Goal: Understand process/instructions

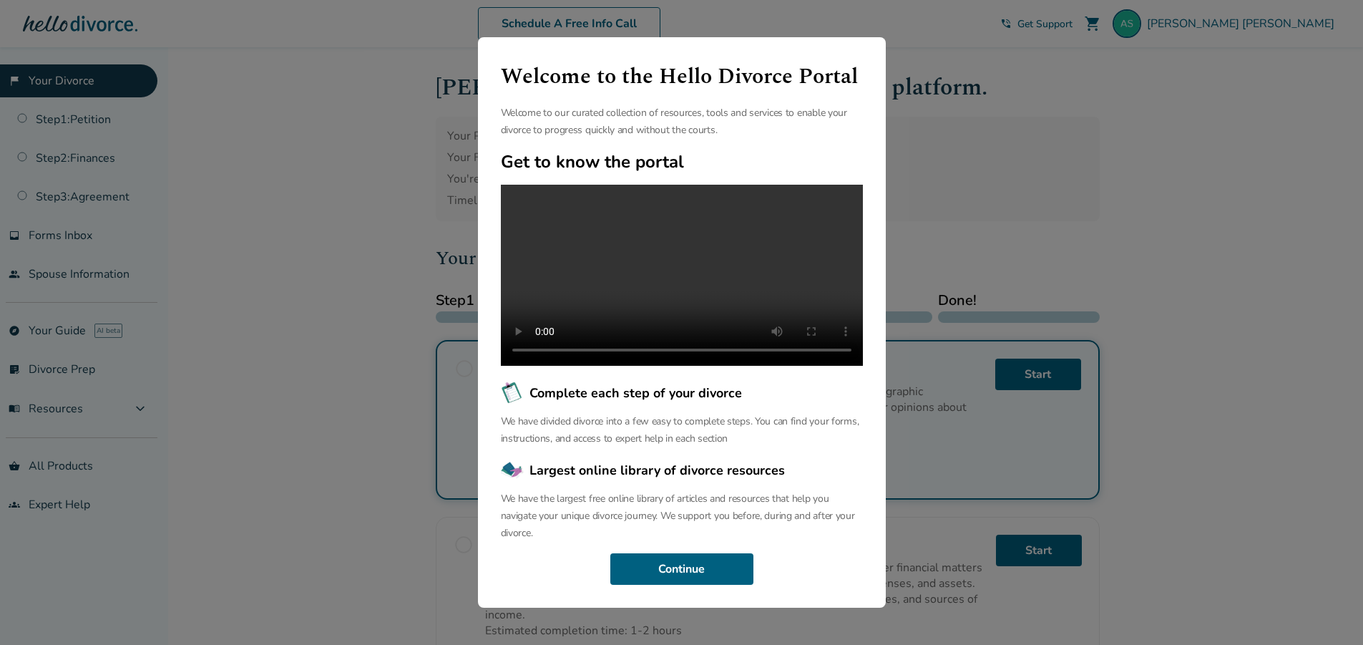
click at [1259, 441] on div "Welcome to the Hello Divorce Portal Welcome to our curated collection of resour…" at bounding box center [681, 322] width 1363 height 645
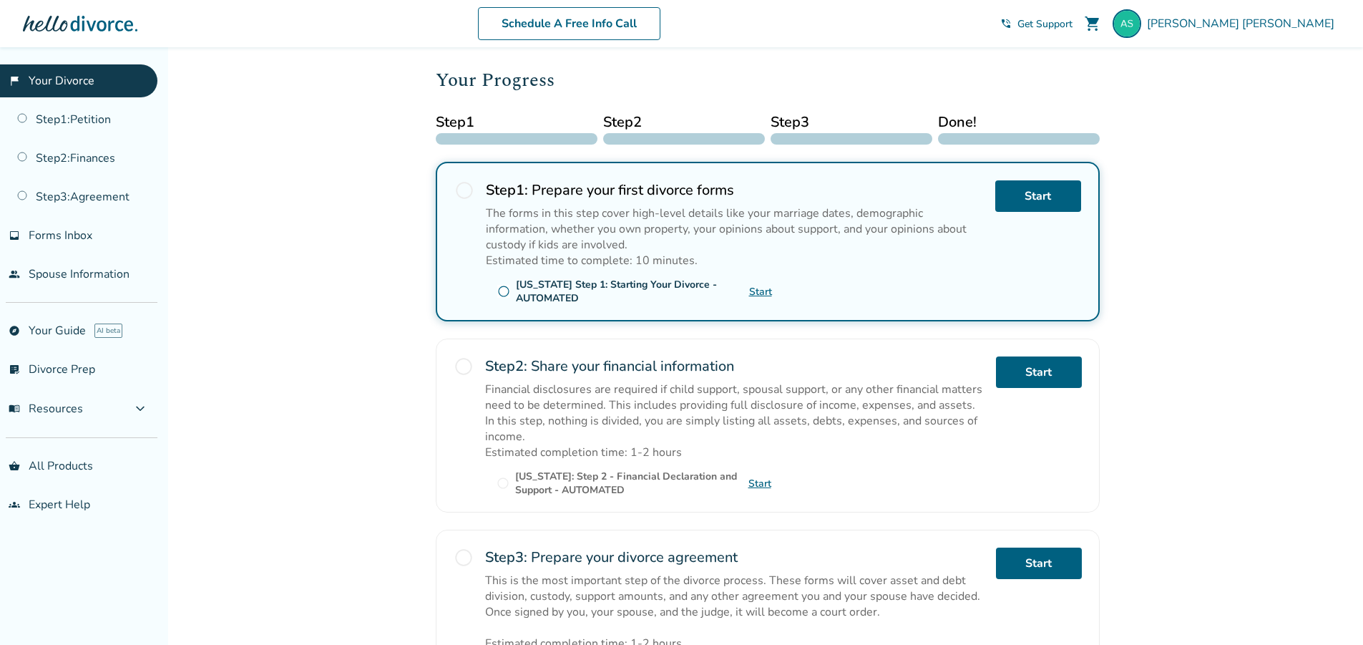
scroll to position [174, 0]
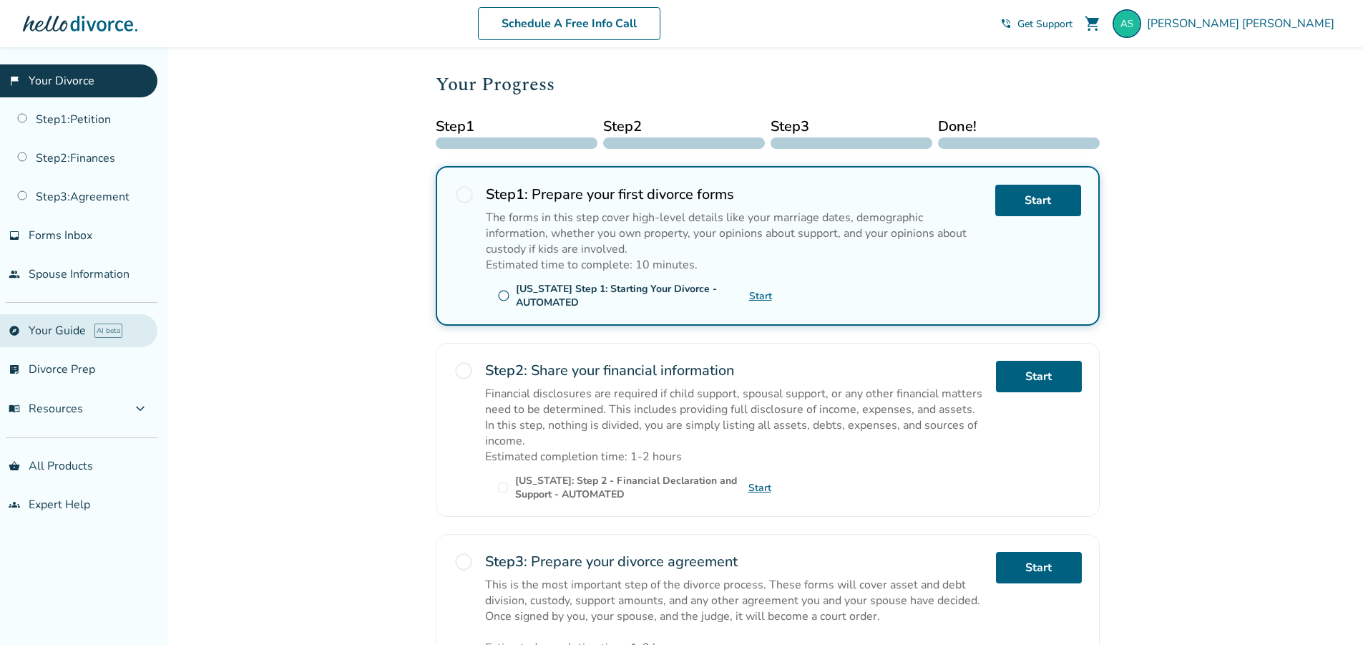
click at [31, 323] on link "explore Your Guide AI beta" at bounding box center [78, 330] width 157 height 33
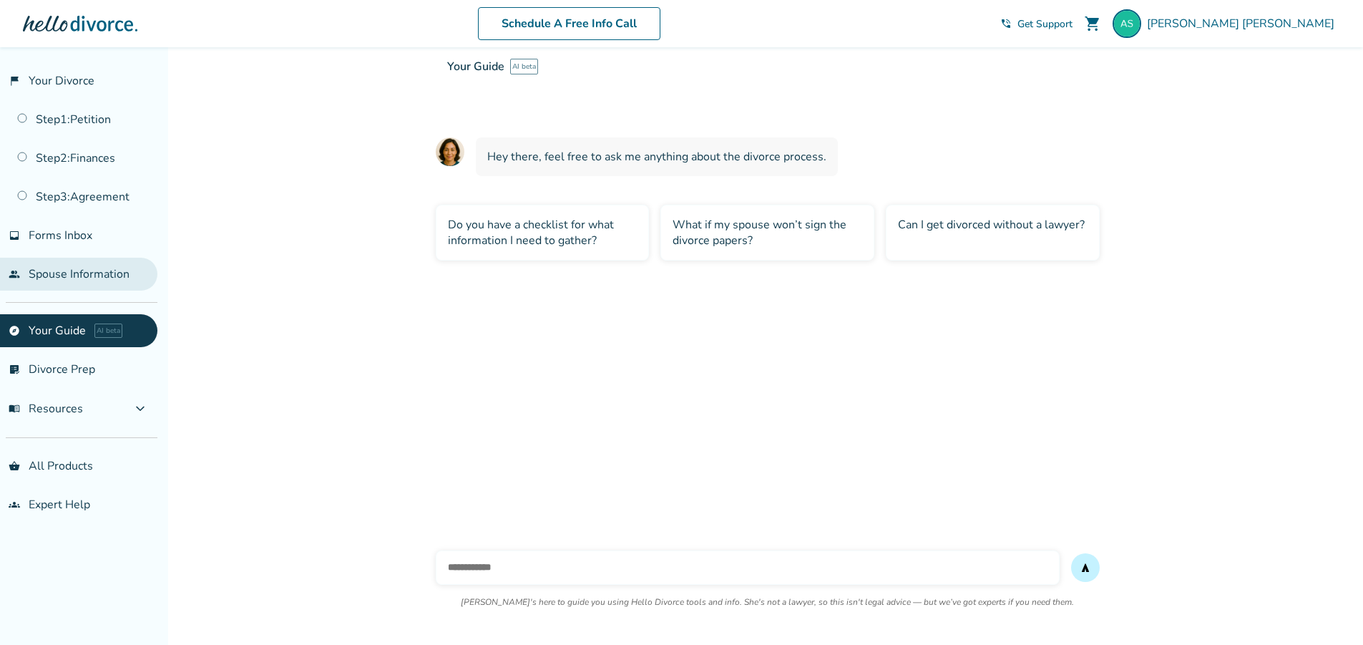
click at [49, 273] on link "people Spouse Information" at bounding box center [78, 274] width 157 height 33
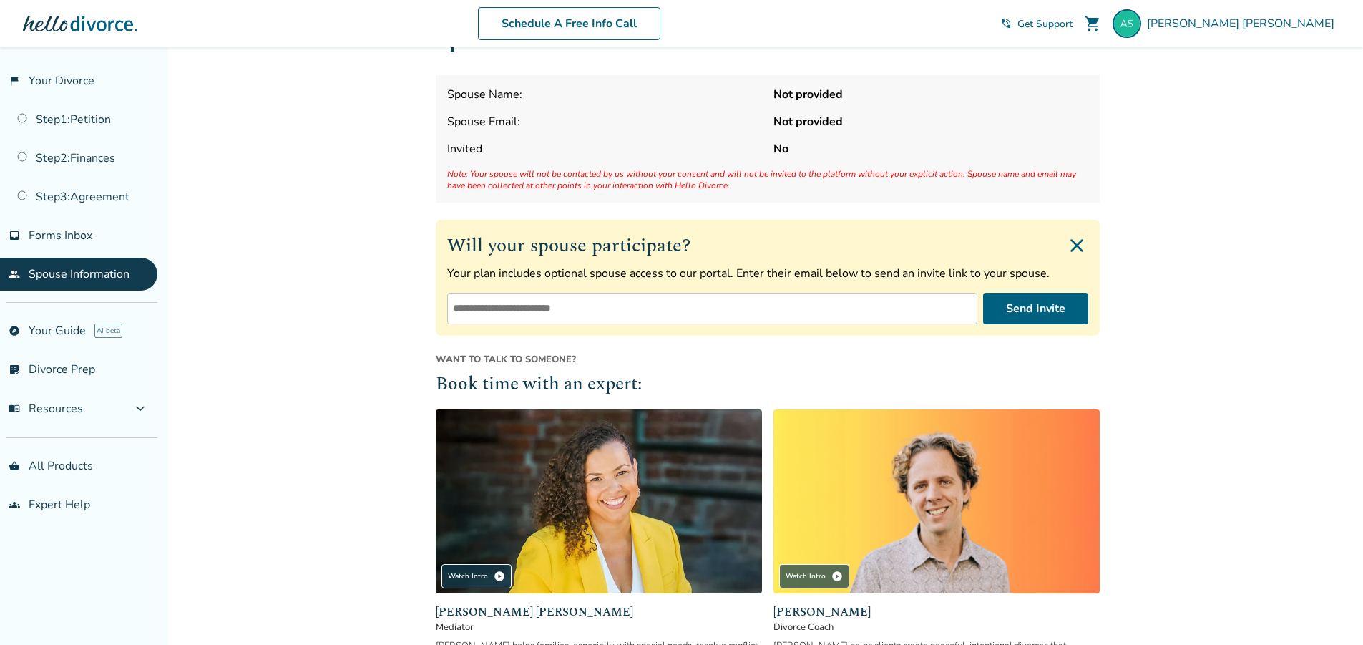
click at [454, 307] on input "email" at bounding box center [712, 308] width 530 height 31
click at [1165, 243] on div "Added to cart Spouse Information Spouse Name: Not provided Spouse Email: Not pr…" at bounding box center [681, 429] width 1363 height 859
click at [87, 115] on link "Step 1 : Petition" at bounding box center [78, 119] width 157 height 33
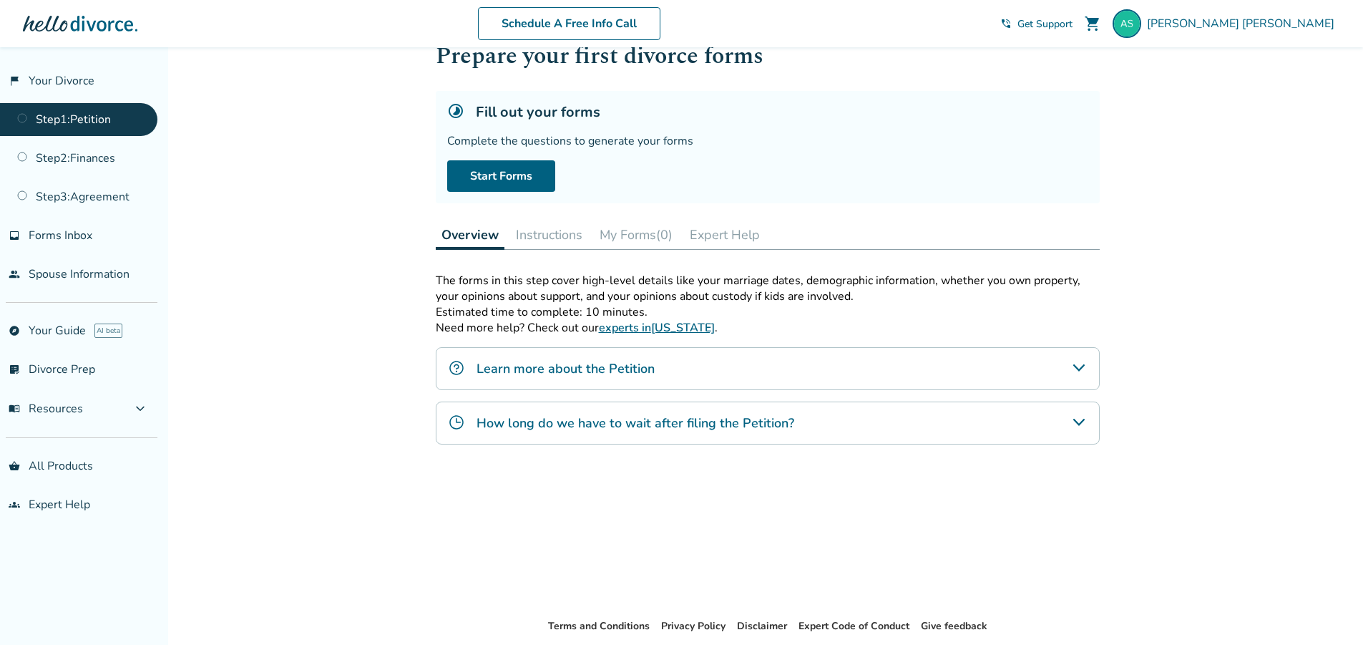
click at [1083, 369] on icon "Learn more about the Petition" at bounding box center [1079, 367] width 17 height 17
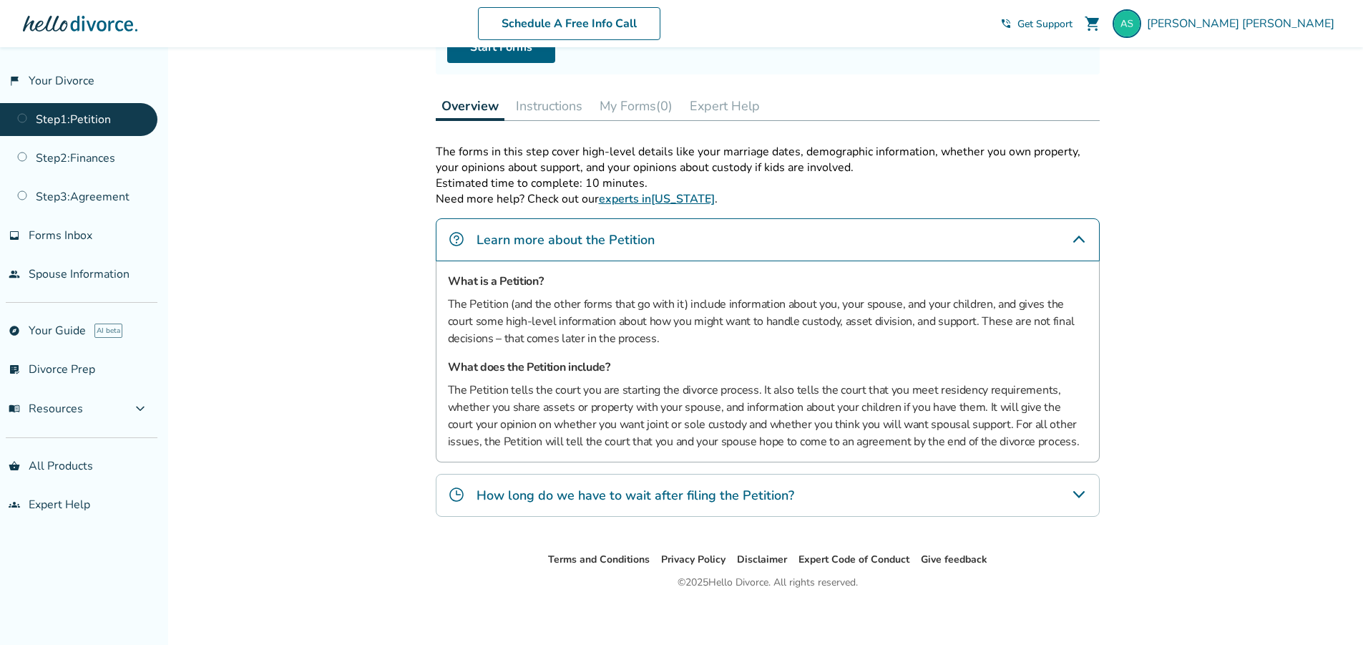
scroll to position [182, 0]
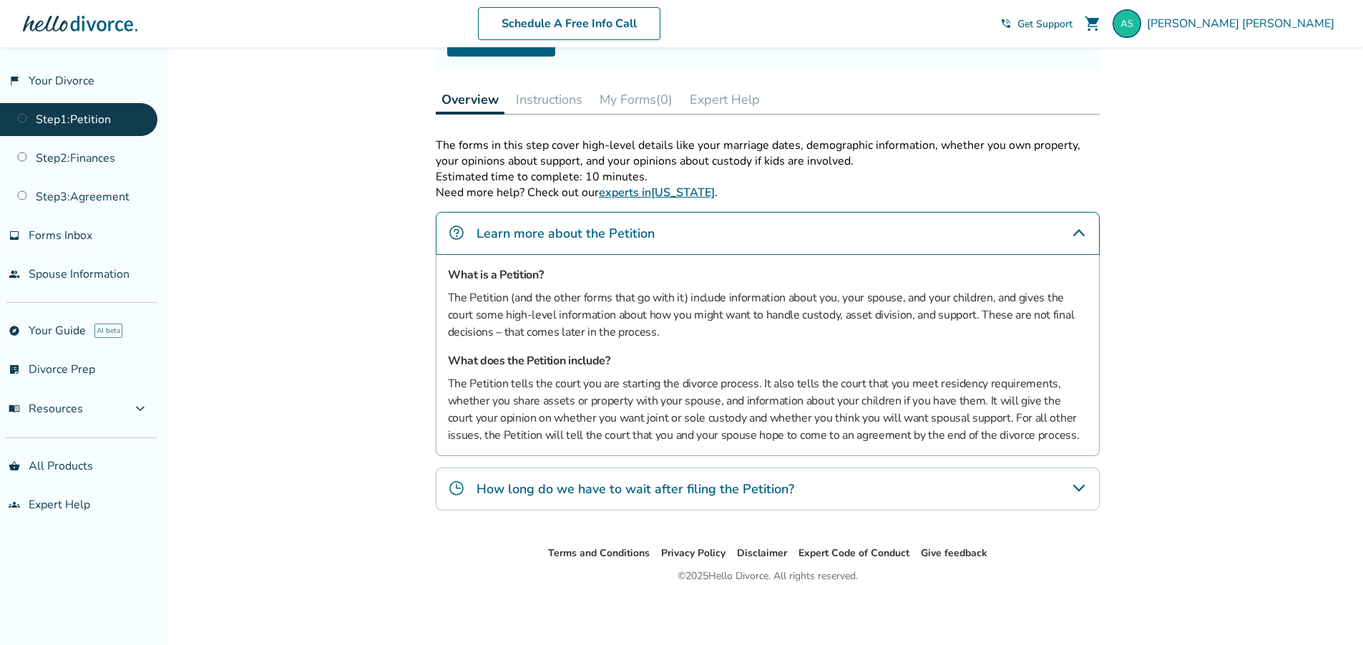
click at [1001, 487] on div "How long do we have to wait after filing the Petition?" at bounding box center [768, 488] width 664 height 43
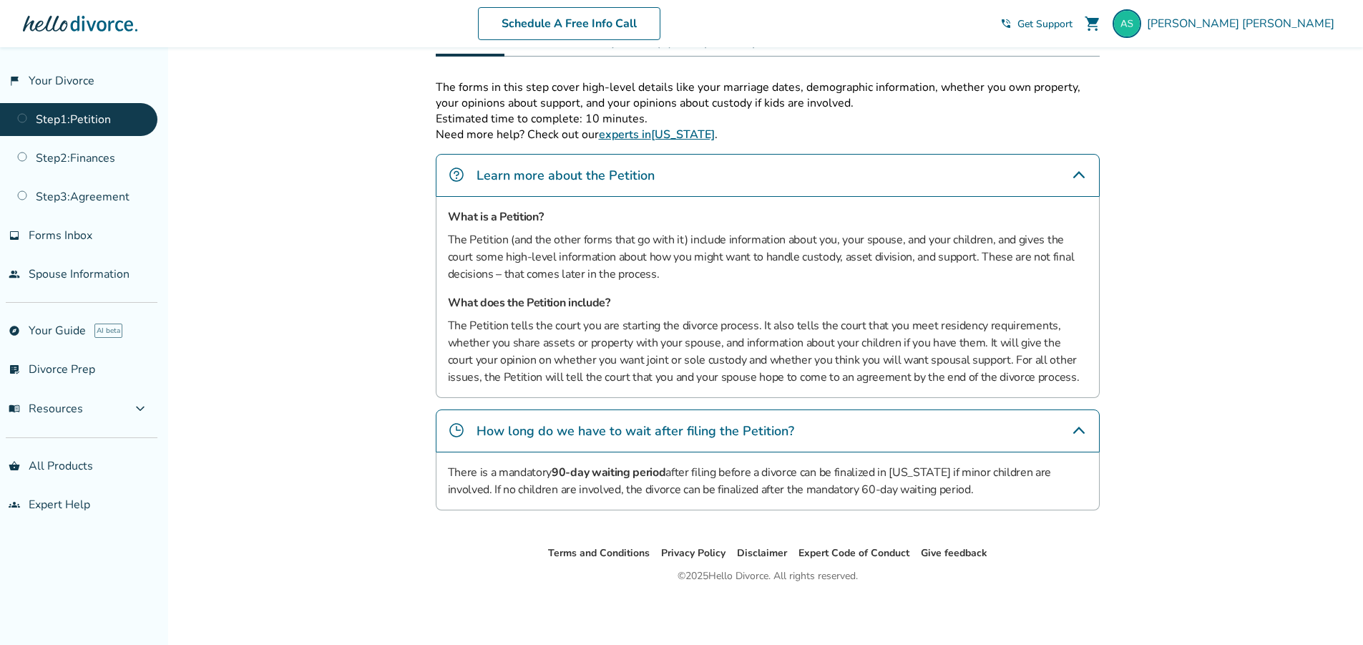
scroll to position [26, 0]
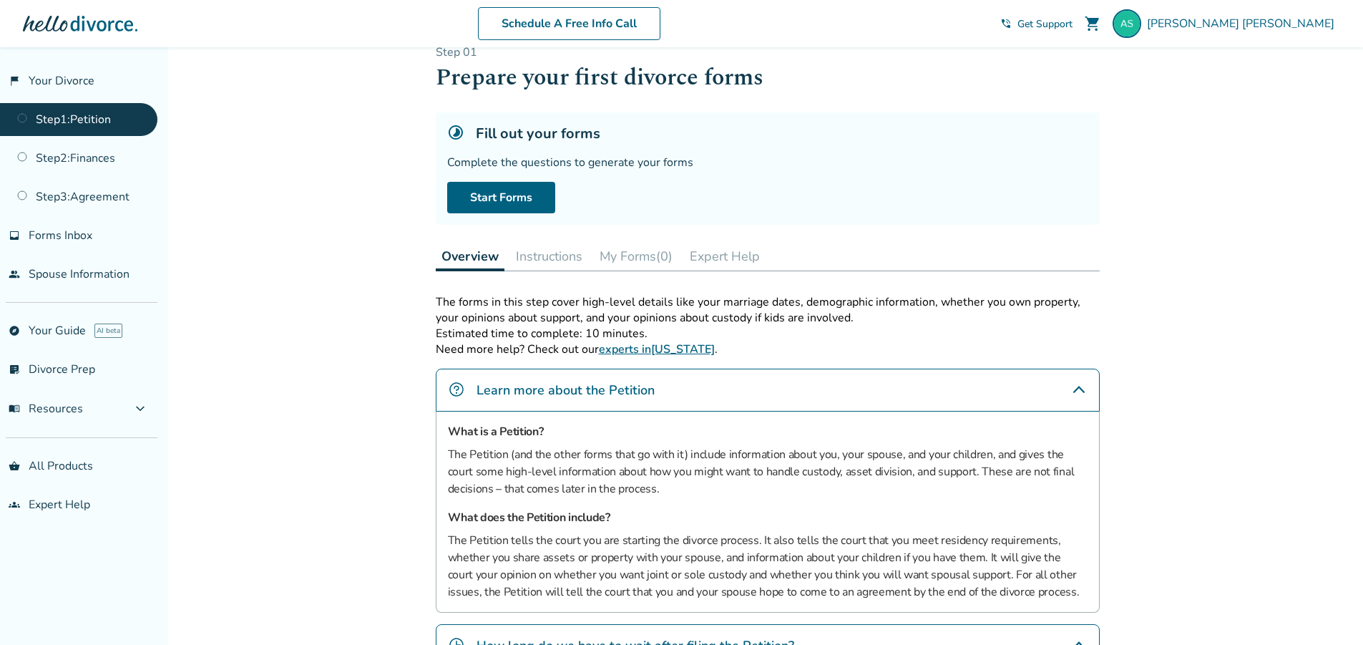
click at [546, 250] on button "Instructions" at bounding box center [549, 256] width 78 height 29
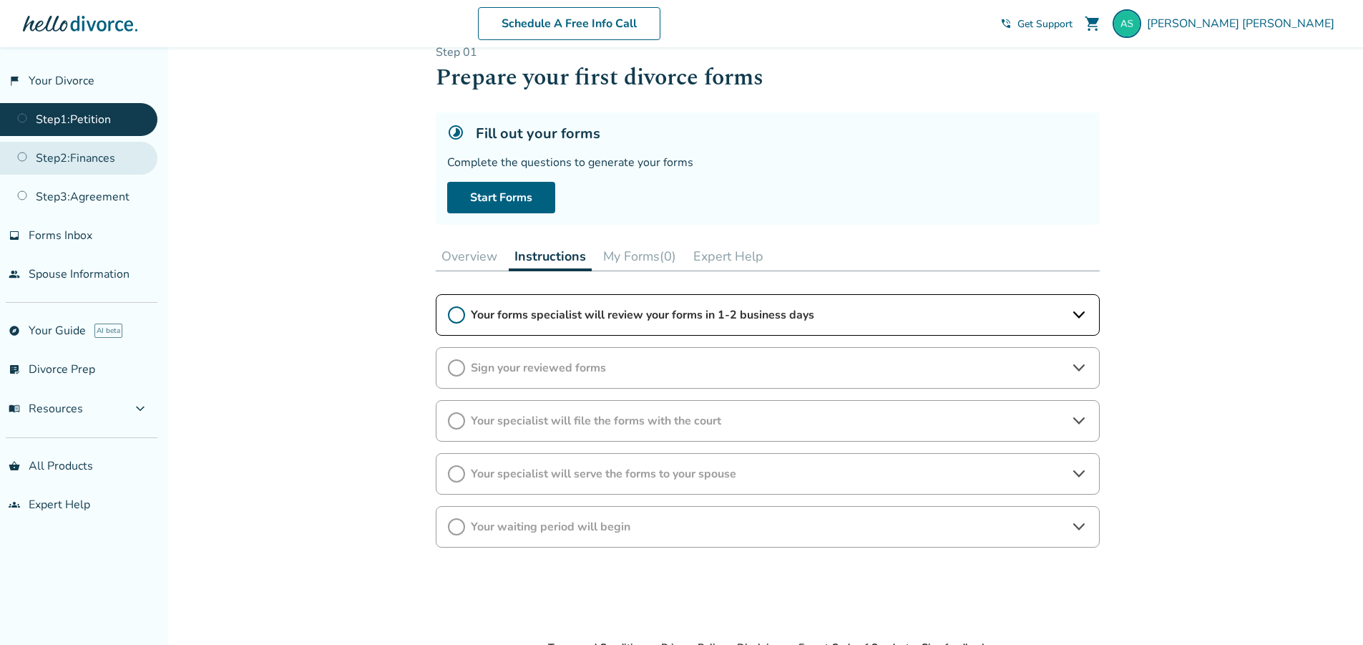
click at [80, 157] on link "Step 2 : Finances" at bounding box center [78, 158] width 157 height 33
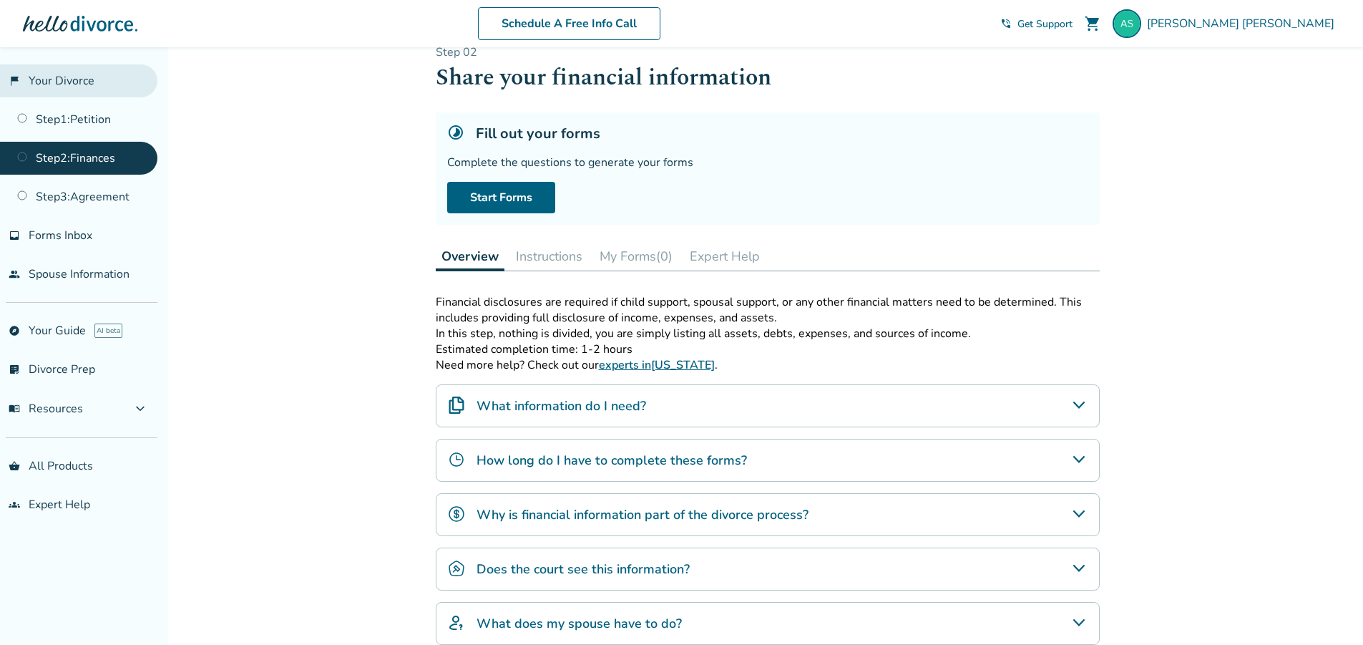
click at [53, 84] on link "flag_2 Your Divorce" at bounding box center [78, 80] width 157 height 33
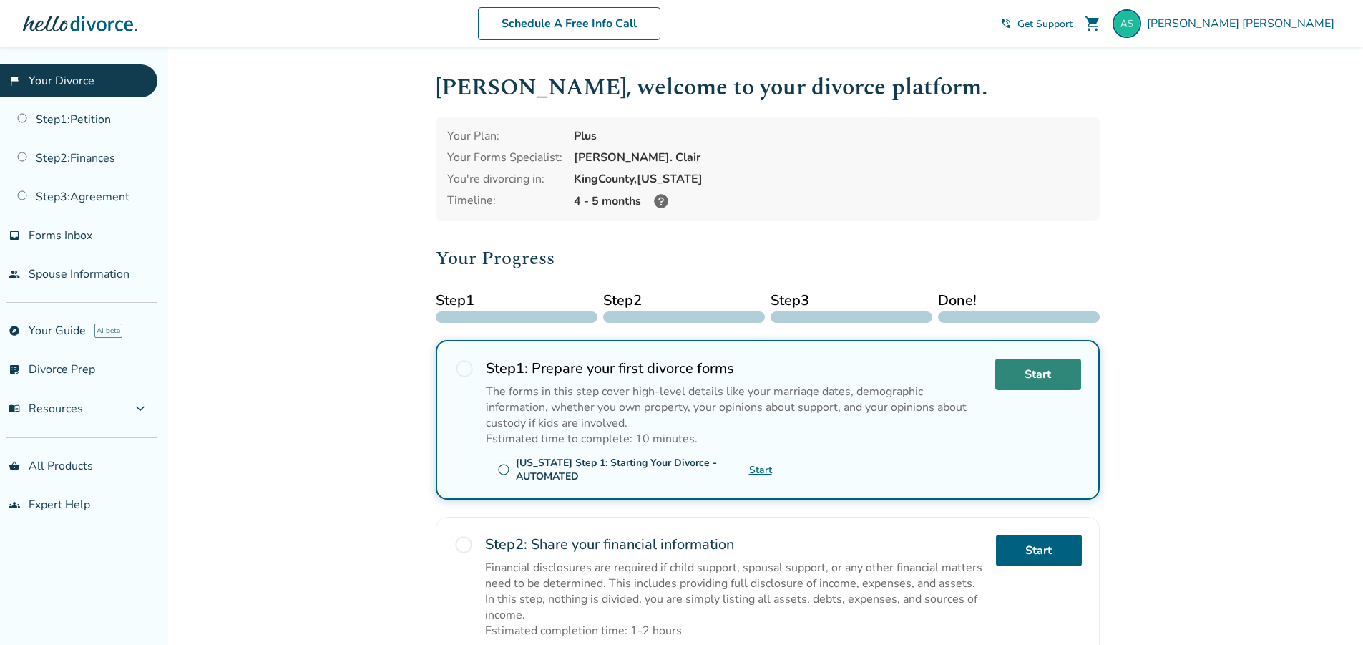
click at [1070, 370] on link "Start" at bounding box center [1038, 374] width 86 height 31
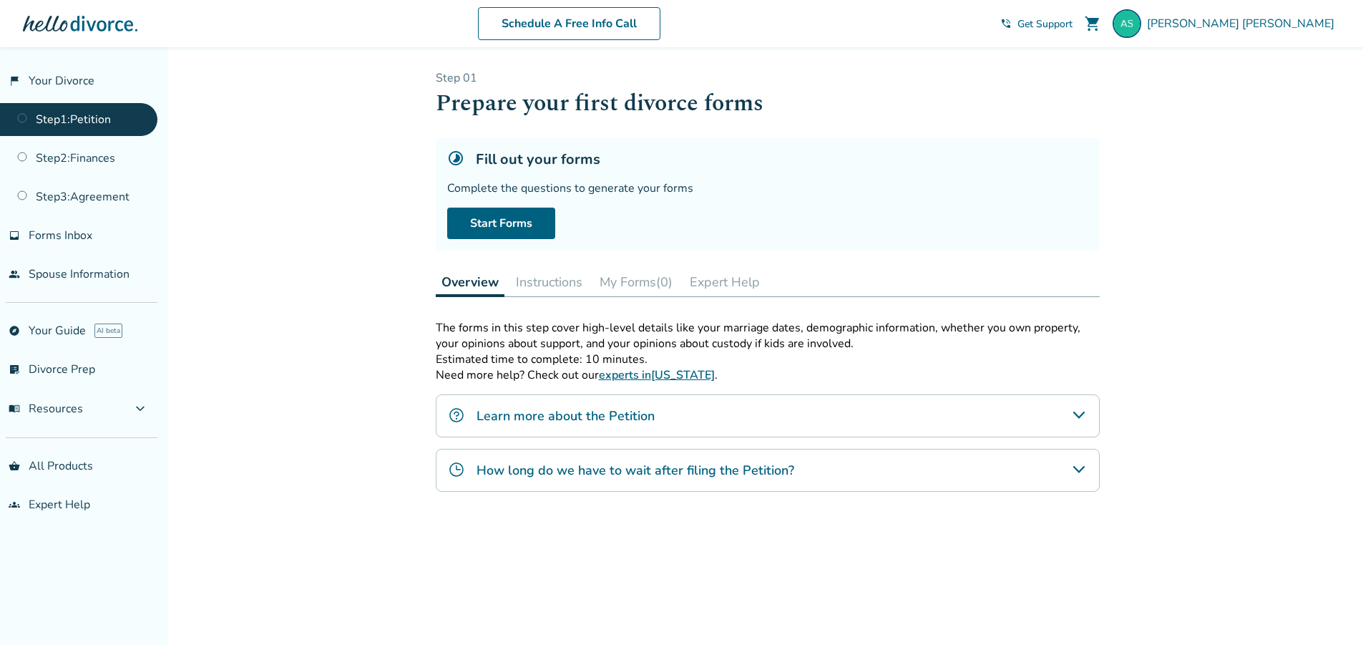
click at [1078, 414] on icon "Learn more about the Petition" at bounding box center [1079, 414] width 17 height 17
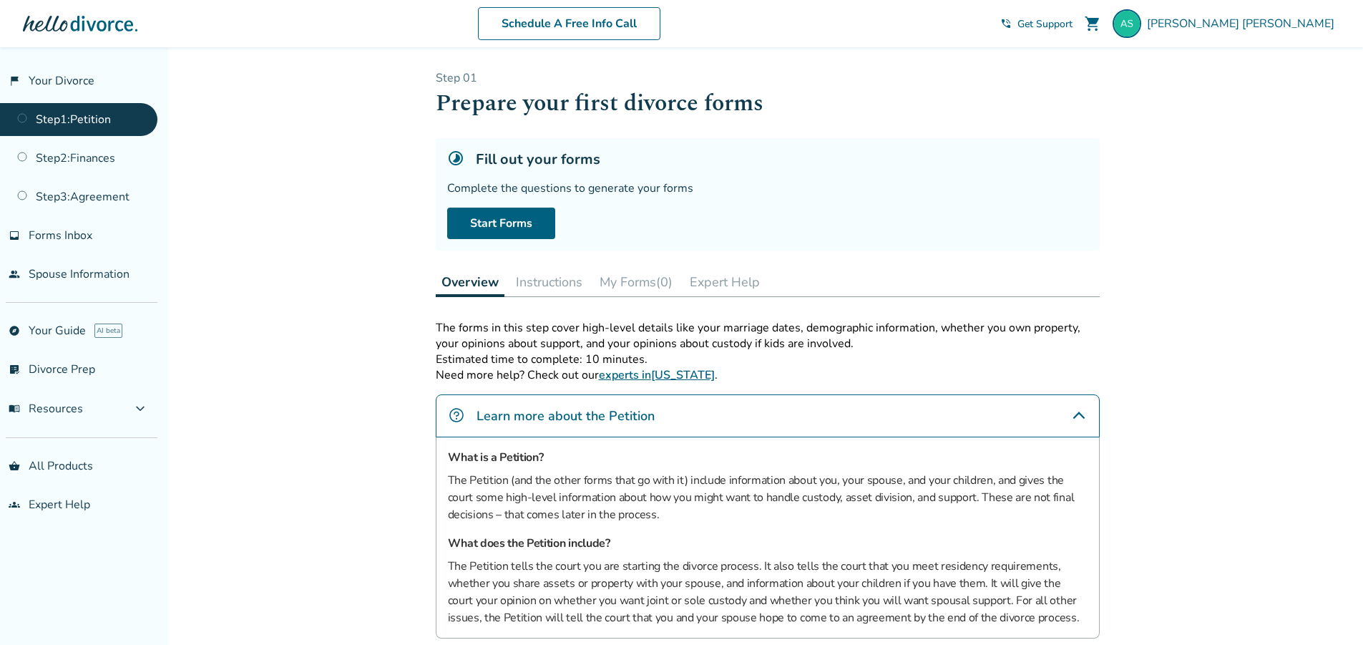
scroll to position [182, 0]
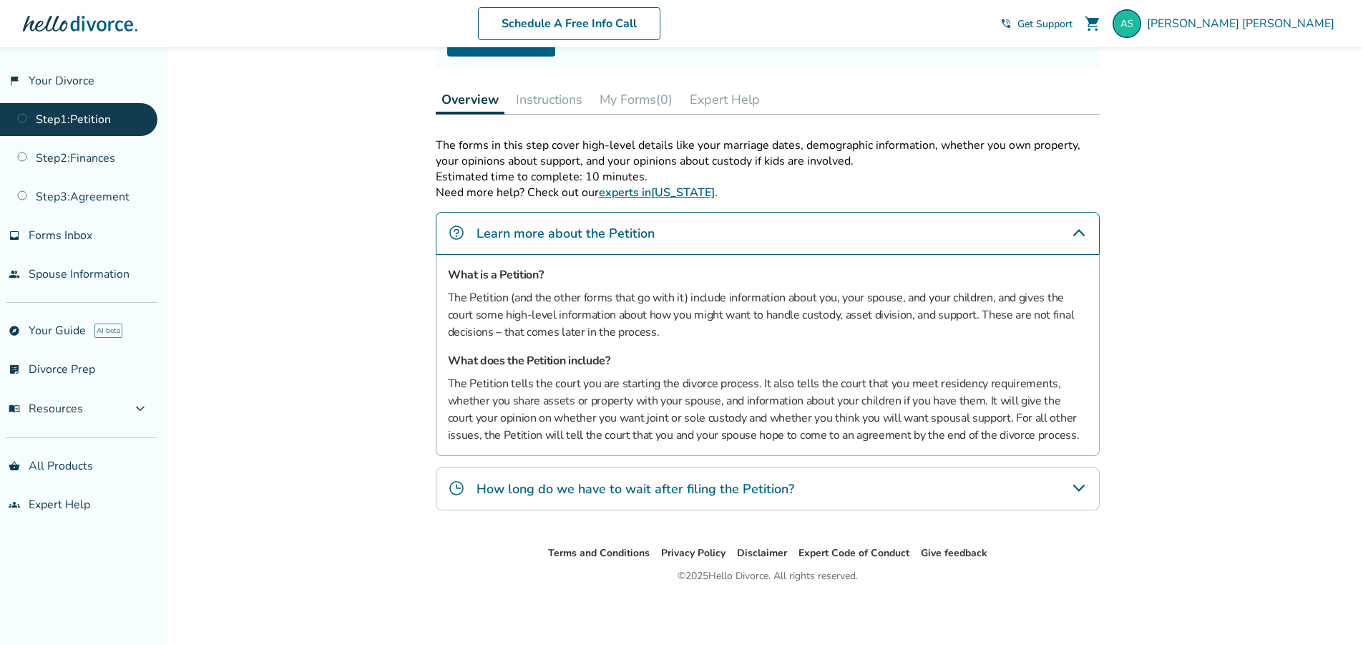
click at [1079, 504] on div "How long do we have to wait after filing the Petition?" at bounding box center [768, 488] width 664 height 43
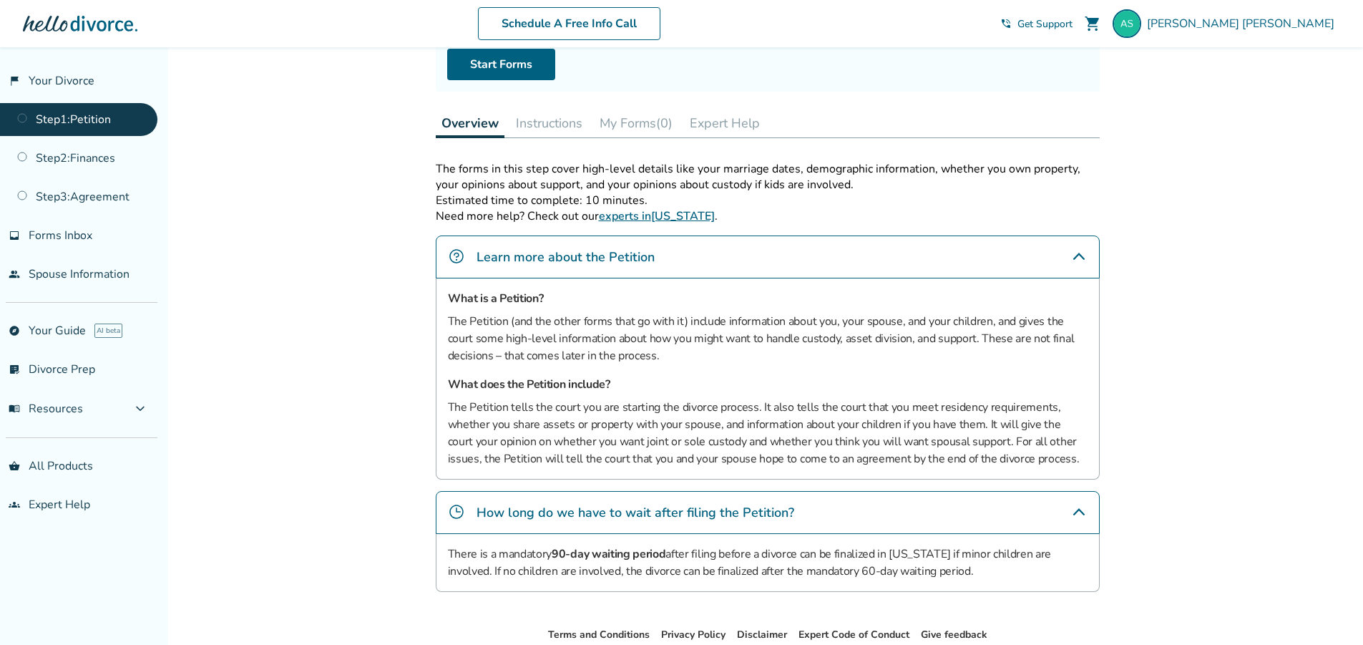
scroll to position [0, 0]
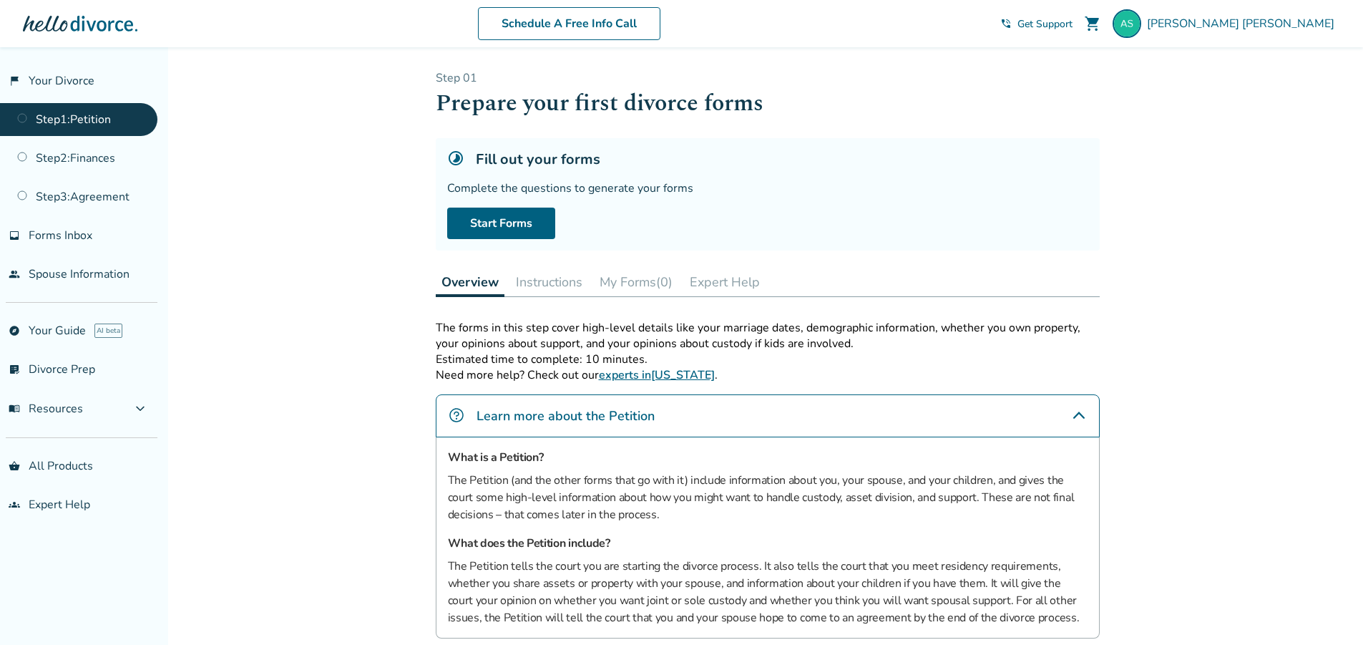
click at [571, 278] on button "Instructions" at bounding box center [549, 282] width 78 height 29
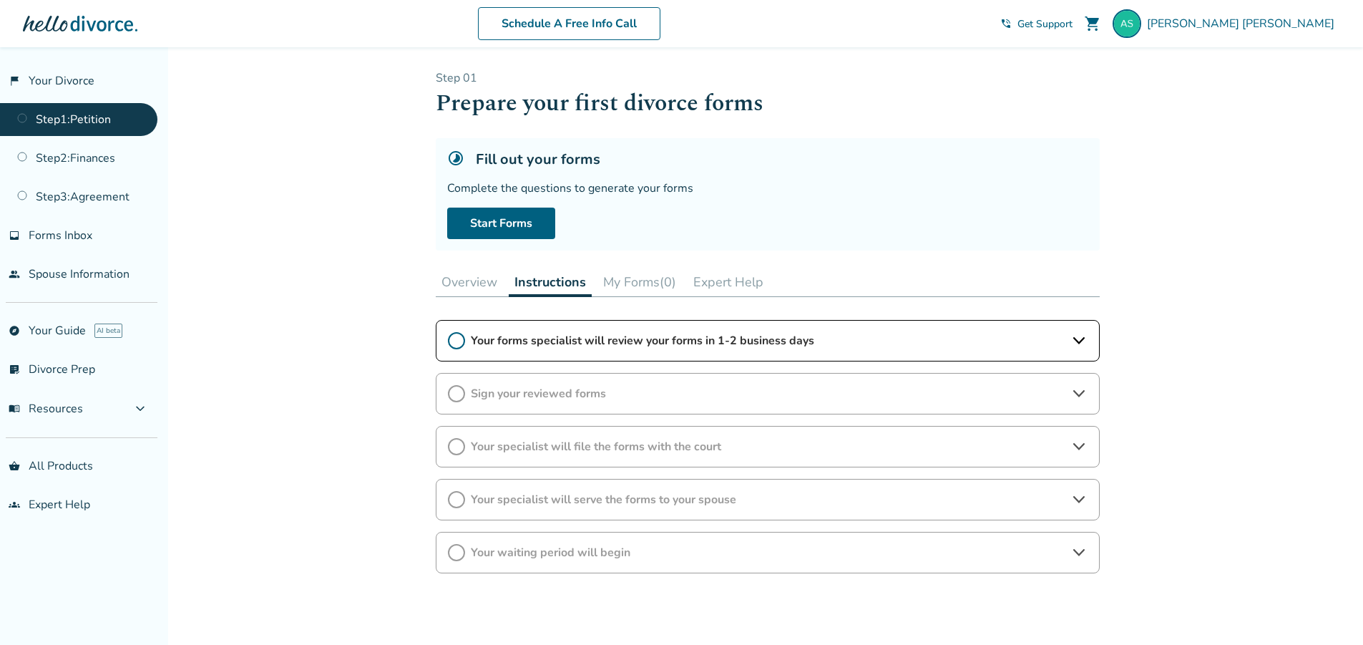
click at [1076, 344] on icon at bounding box center [1079, 340] width 17 height 17
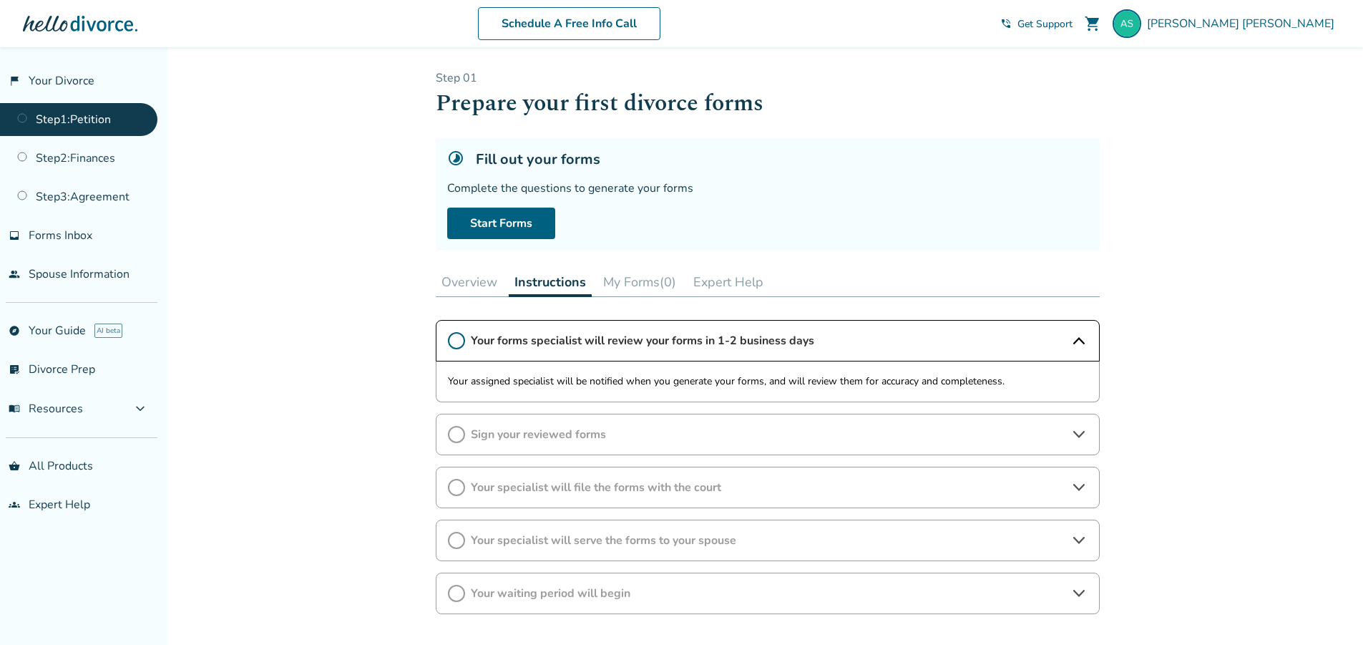
click at [1081, 437] on icon at bounding box center [1079, 434] width 17 height 17
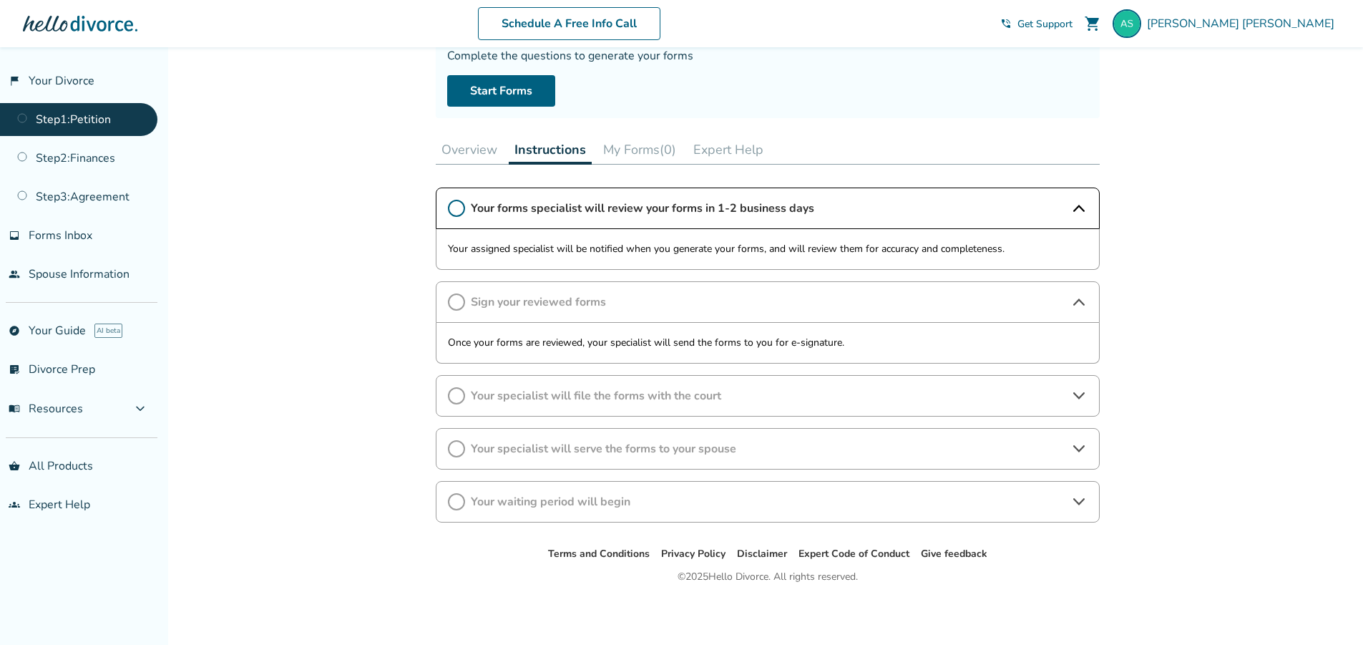
scroll to position [133, 0]
click at [1081, 398] on icon at bounding box center [1079, 394] width 17 height 17
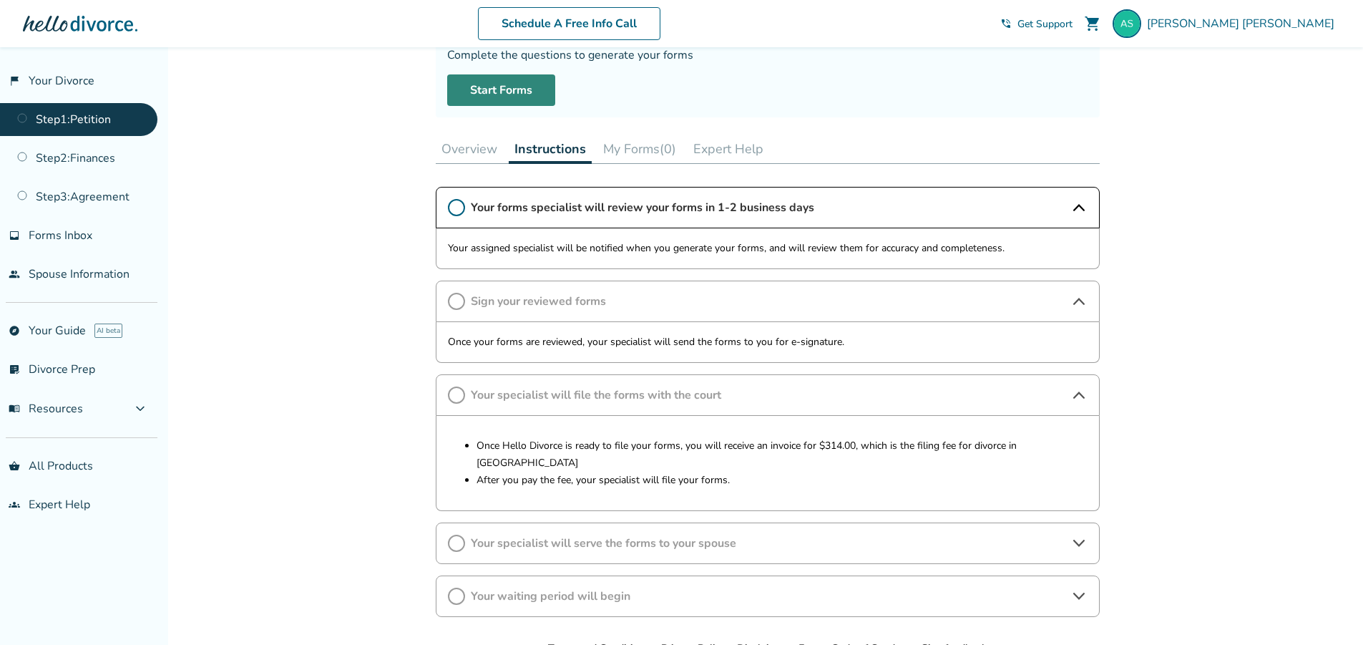
click at [502, 93] on link "Start Forms" at bounding box center [501, 89] width 108 height 31
